Goal: Information Seeking & Learning: Find specific fact

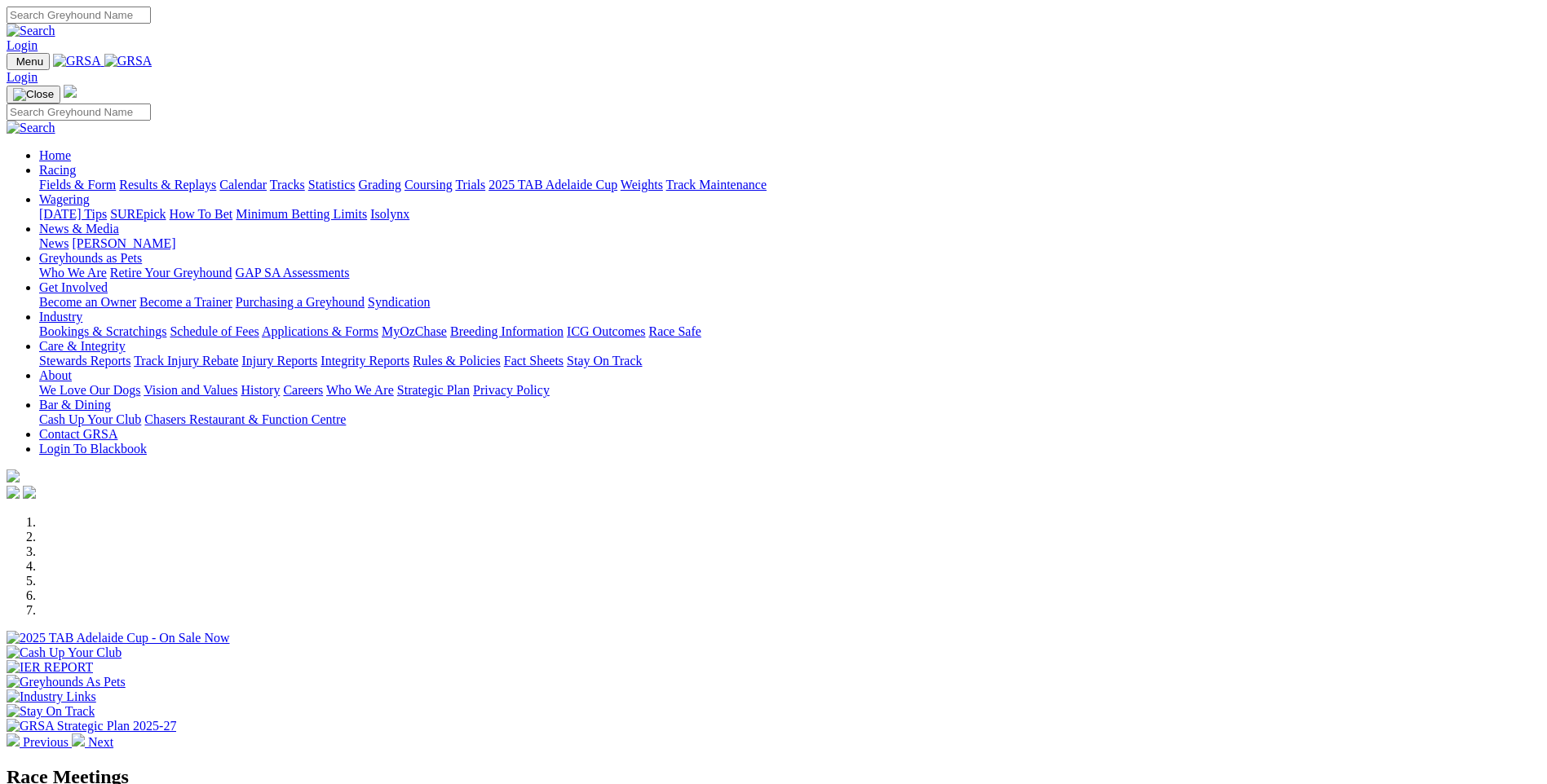
click at [151, 16] on input "Search" at bounding box center [79, 15] width 144 height 17
paste input "[PERSON_NAME]"
type input "[PERSON_NAME]"
click at [56, 24] on img at bounding box center [31, 31] width 49 height 15
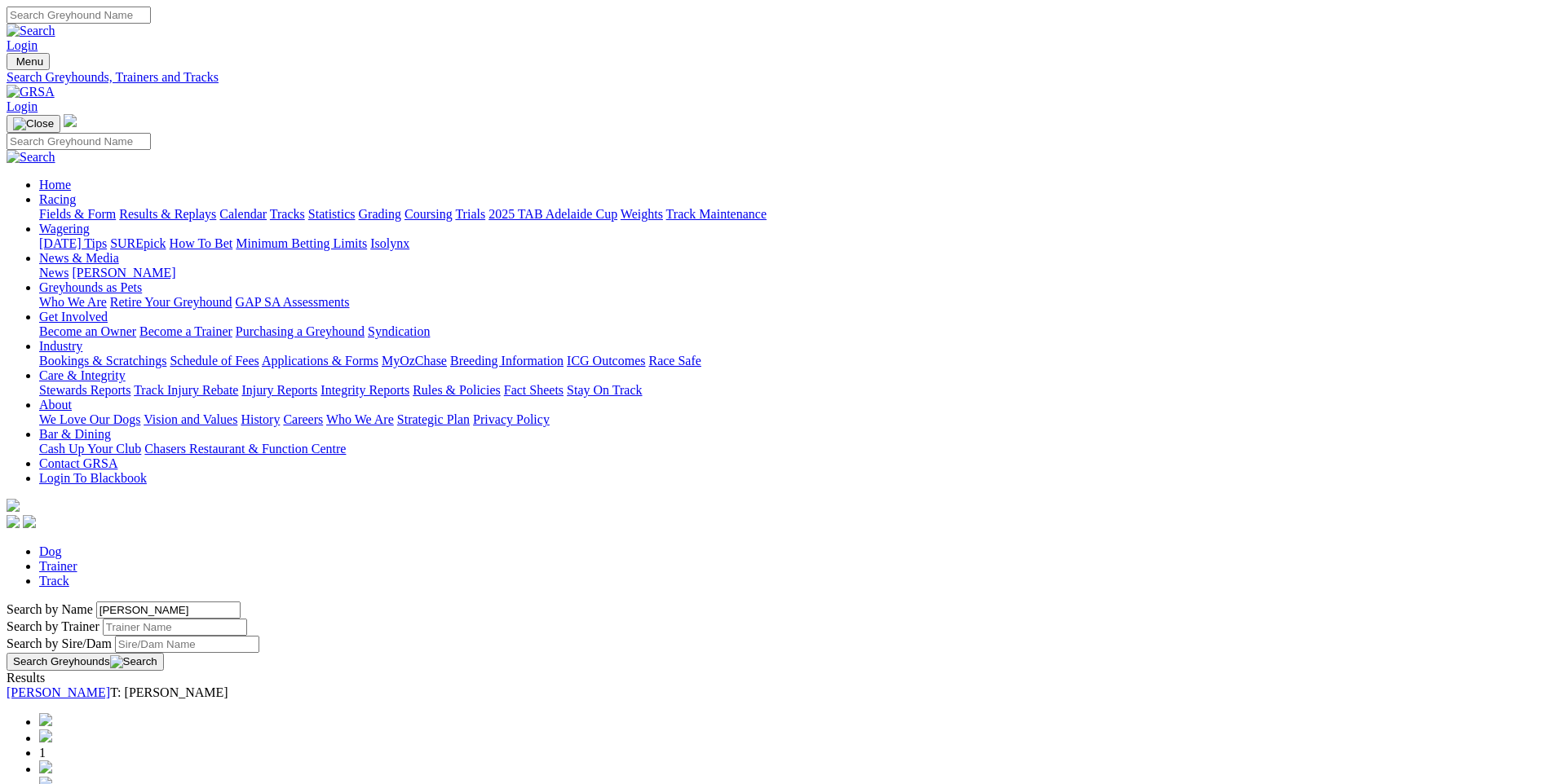
click at [110, 686] on link "[PERSON_NAME]" at bounding box center [59, 693] width 103 height 14
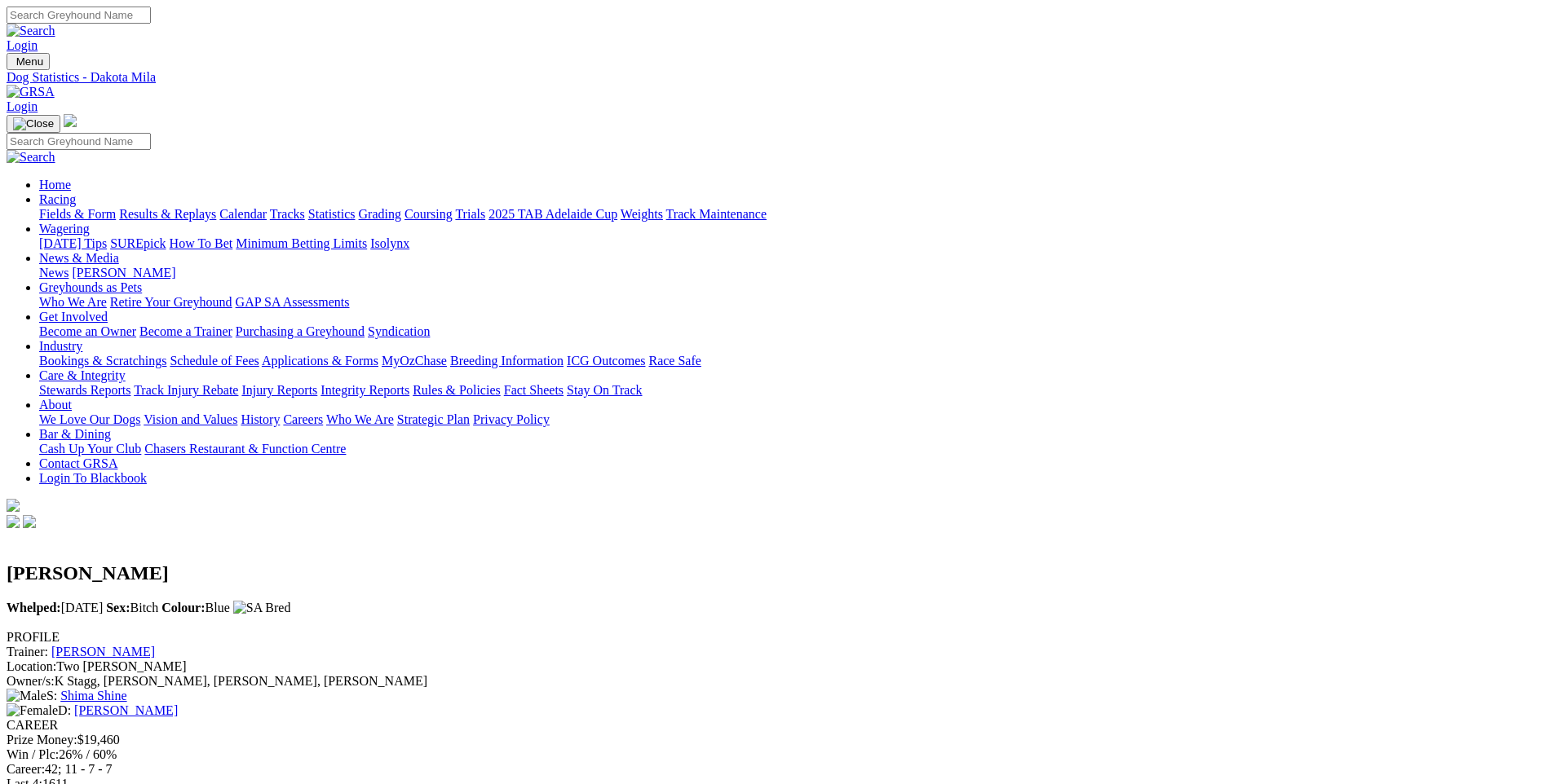
click at [155, 645] on link "Colin Simes" at bounding box center [103, 652] width 103 height 14
